Goal: Transaction & Acquisition: Register for event/course

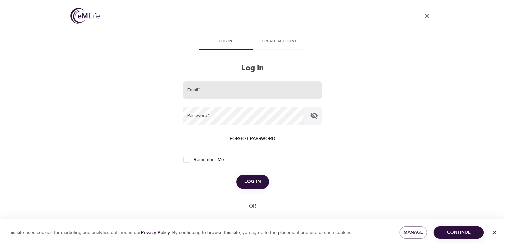
click at [195, 92] on input "email" at bounding box center [252, 90] width 139 height 18
type input "[EMAIL_ADDRESS][DOMAIN_NAME]"
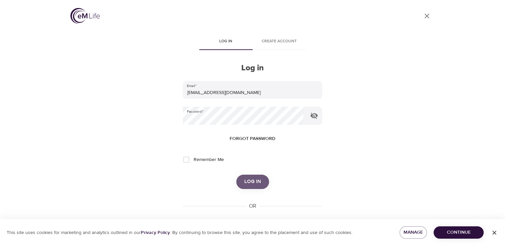
click at [255, 178] on span "Log in" at bounding box center [252, 181] width 17 height 9
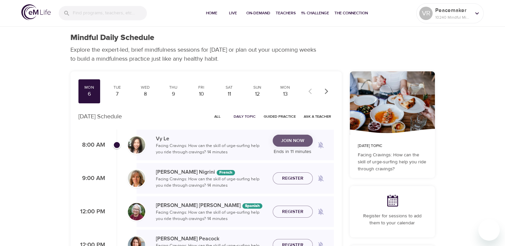
click at [303, 138] on span "Join Now" at bounding box center [292, 141] width 23 height 8
